Goal: Information Seeking & Learning: Learn about a topic

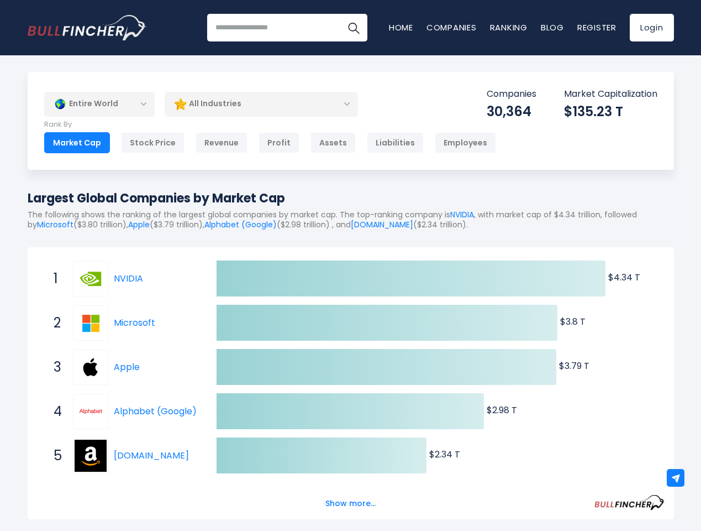
click at [287, 28] on input "search" at bounding box center [287, 28] width 160 height 28
click at [676, 478] on img at bounding box center [676, 477] width 9 height 9
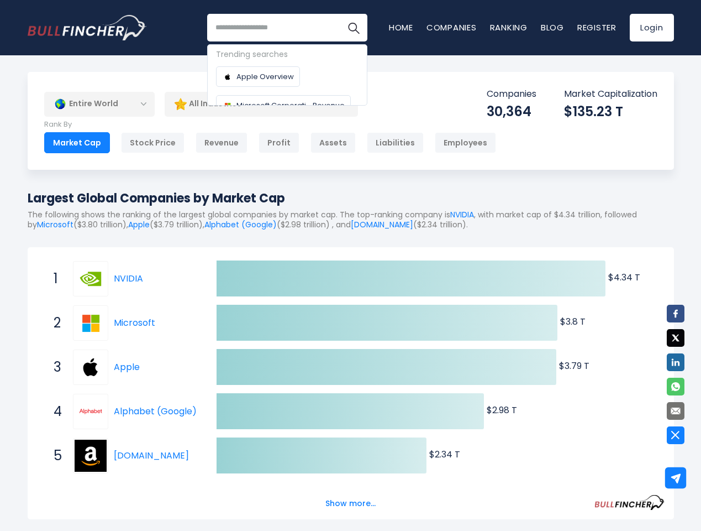
click at [99, 104] on div "Entire World" at bounding box center [99, 103] width 111 height 25
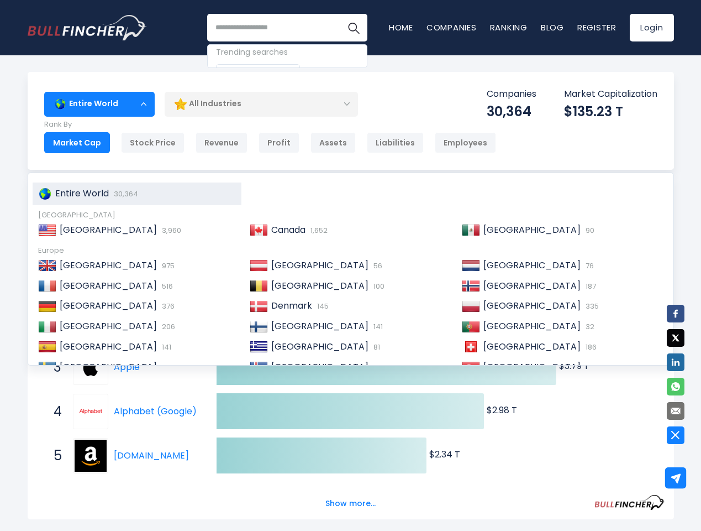
click at [261, 104] on body "Home Companies Ranking Blog Register Login Home" at bounding box center [350, 265] width 701 height 531
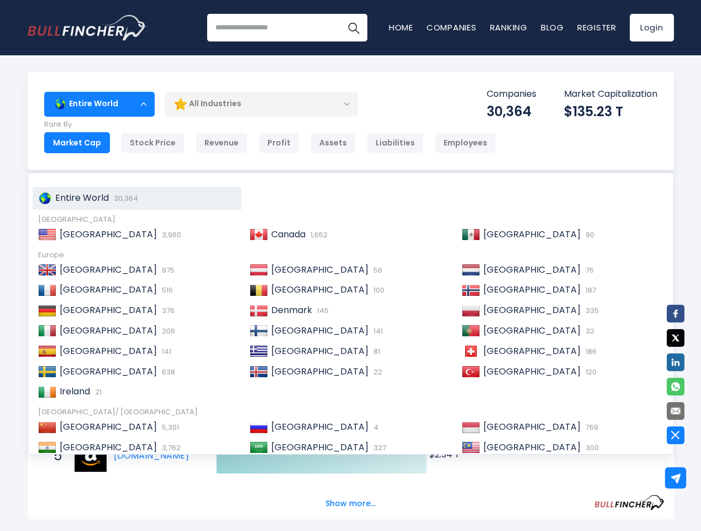
click at [351, 395] on ul "[GEOGRAPHIC_DATA] 975 Austria 56 Netherlands 76 [GEOGRAPHIC_DATA] 516 [GEOGRAPH…" at bounding box center [351, 331] width 637 height 143
click at [596, 530] on html "Home Companies Ranking Blog Register Login Home" at bounding box center [350, 265] width 701 height 531
